Goal: Transaction & Acquisition: Book appointment/travel/reservation

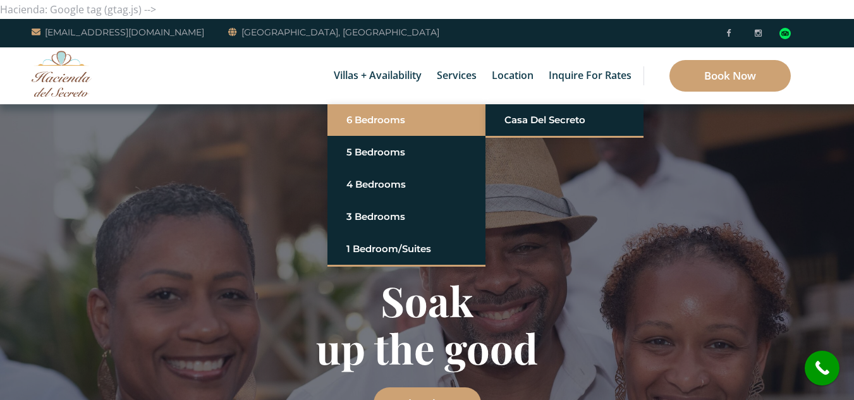
click at [373, 123] on link "6 Bedrooms" at bounding box center [406, 120] width 120 height 23
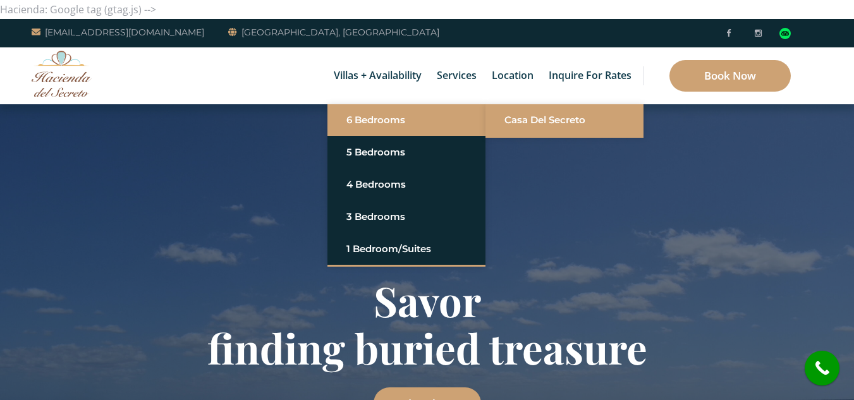
click at [519, 113] on link "Casa del Secreto" at bounding box center [564, 120] width 120 height 23
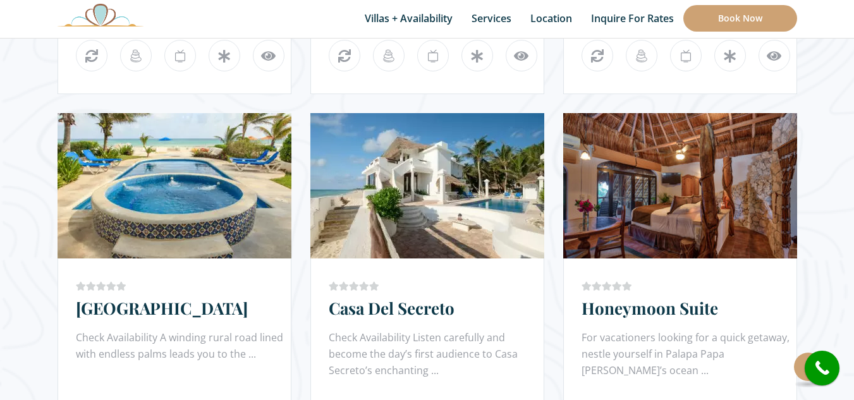
scroll to position [1108, 0]
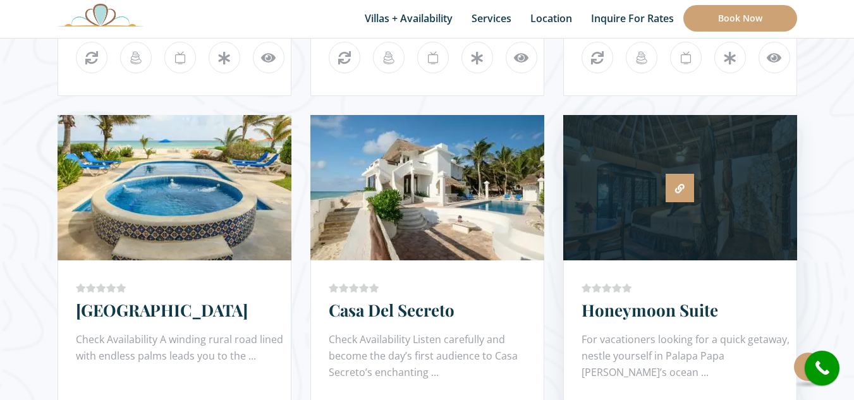
click at [677, 179] on link at bounding box center [679, 188] width 28 height 28
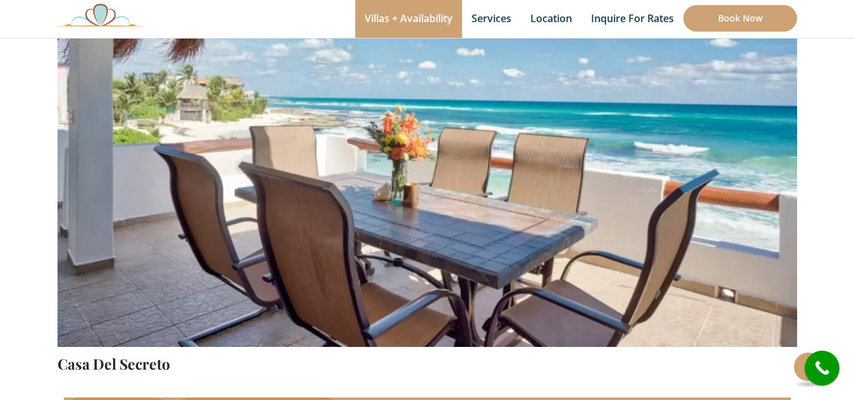
scroll to position [217, 0]
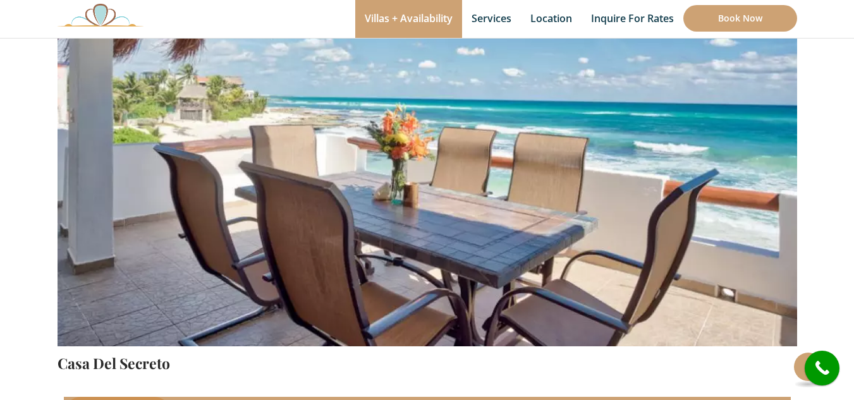
click at [700, 137] on img at bounding box center [427, 103] width 739 height 493
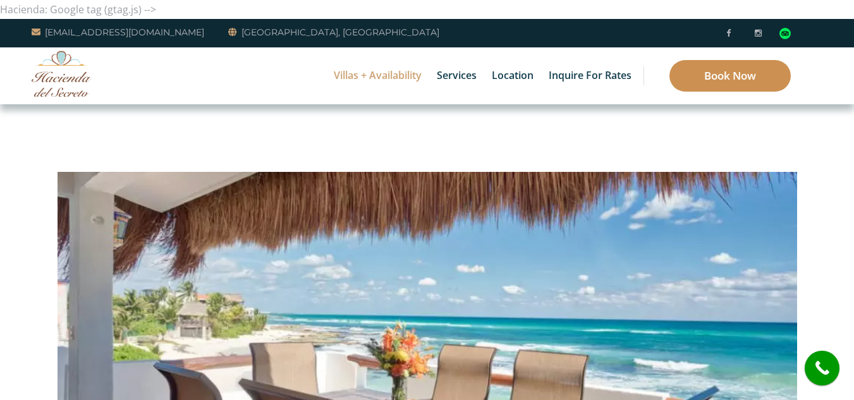
click at [749, 71] on link "Book Now" at bounding box center [729, 76] width 121 height 32
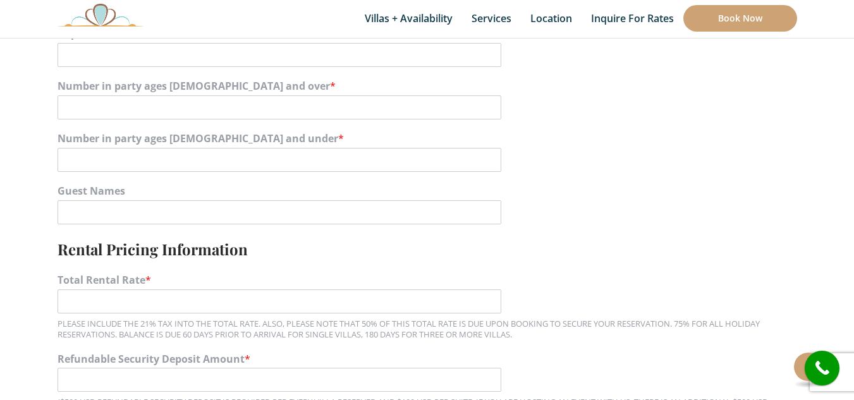
scroll to position [898, 0]
